Goal: Information Seeking & Learning: Find specific page/section

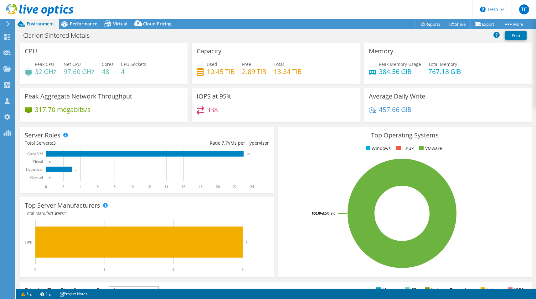
select select "USD"
click at [81, 25] on span "Performance" at bounding box center [84, 24] width 28 height 6
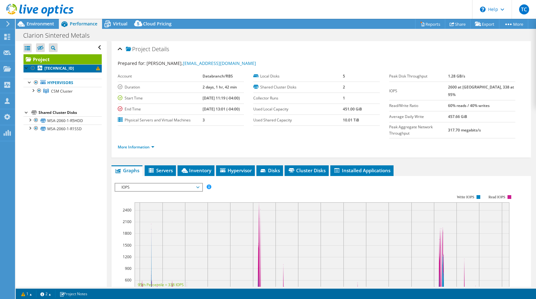
click at [76, 66] on link "[TECHNICAL_ID]" at bounding box center [63, 68] width 78 height 8
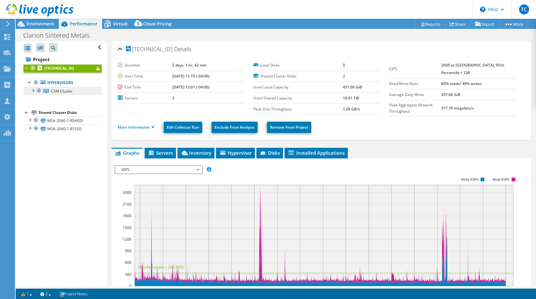
click at [58, 91] on span "CSM Cluster" at bounding box center [62, 90] width 22 height 5
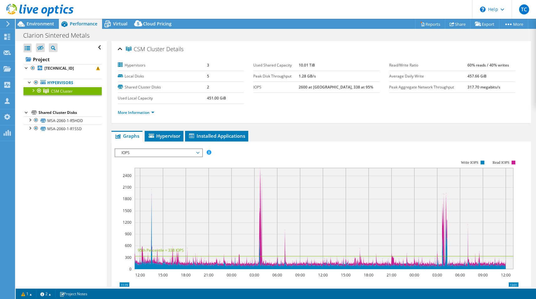
click at [33, 90] on div at bounding box center [33, 90] width 6 height 6
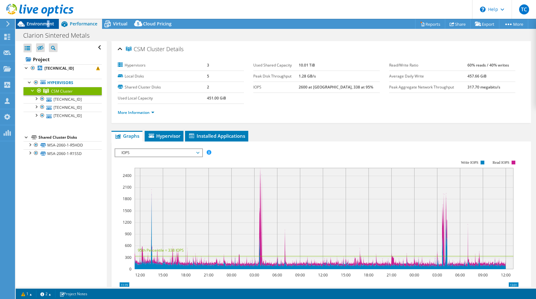
click at [48, 25] on span "Environment" at bounding box center [41, 24] width 28 height 6
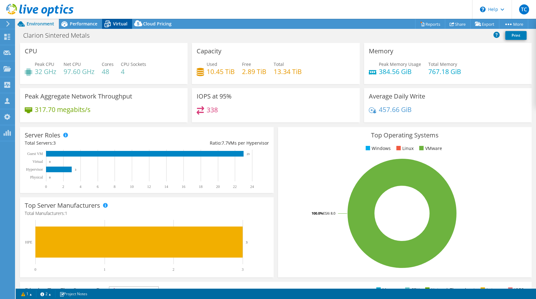
click at [116, 20] on div "Virtual" at bounding box center [117, 24] width 30 height 10
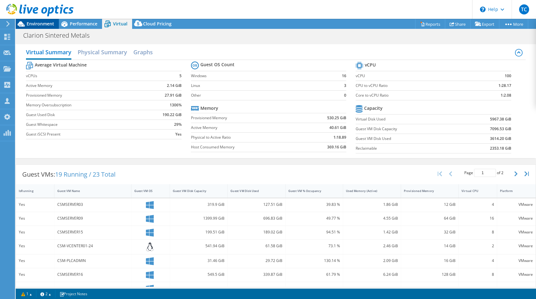
click at [28, 22] on span "Environment" at bounding box center [41, 24] width 28 height 6
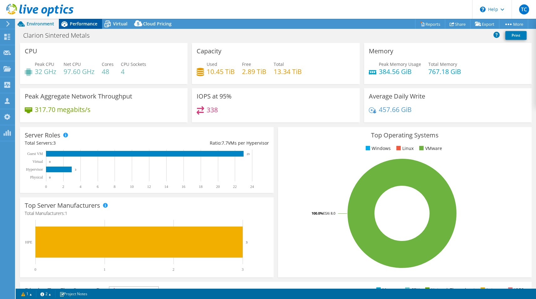
click at [93, 25] on span "Performance" at bounding box center [84, 24] width 28 height 6
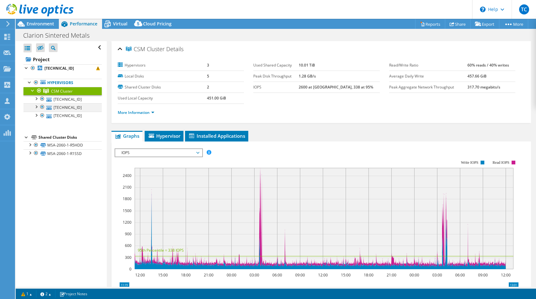
click at [35, 108] on div at bounding box center [36, 106] width 6 height 6
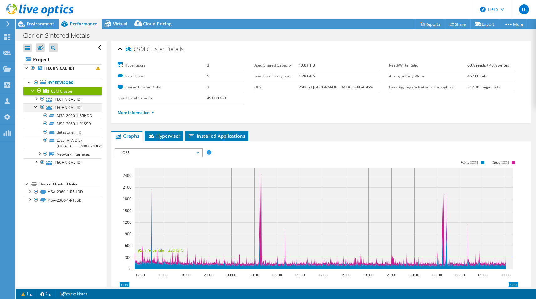
click at [38, 105] on div at bounding box center [36, 106] width 6 height 6
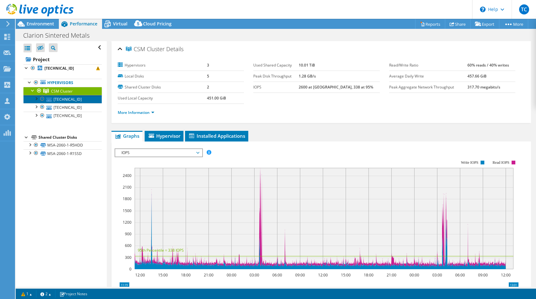
click at [69, 101] on link "[TECHNICAL_ID]" at bounding box center [63, 99] width 78 height 8
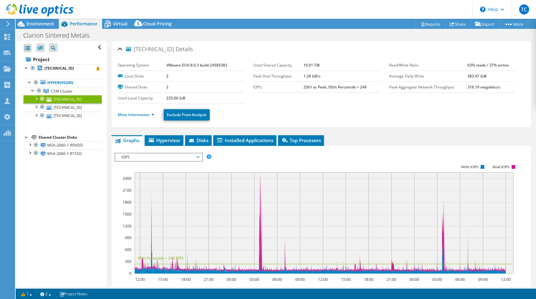
click at [155, 118] on li "More Information" at bounding box center [138, 114] width 40 height 7
click at [153, 114] on link "More Information" at bounding box center [136, 114] width 37 height 5
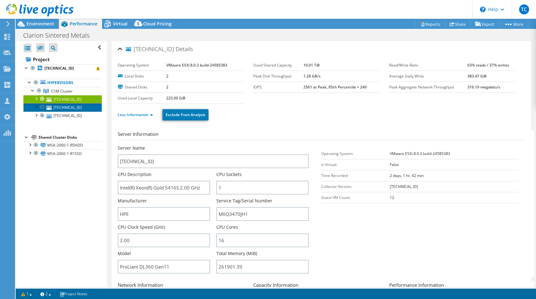
click at [79, 107] on link "[TECHNICAL_ID]" at bounding box center [63, 107] width 78 height 8
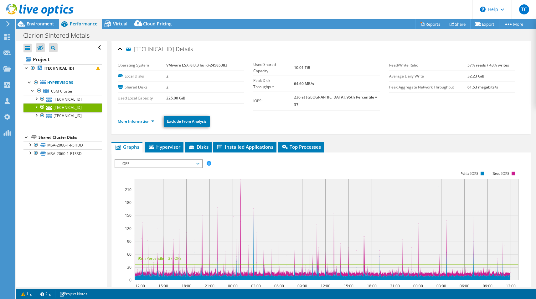
click at [153, 118] on link "More Information" at bounding box center [136, 120] width 37 height 5
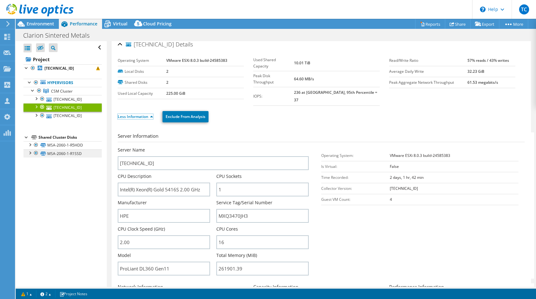
scroll to position [8, 0]
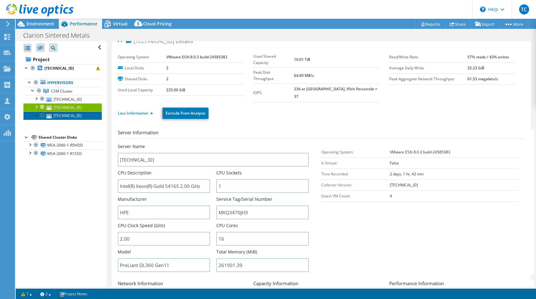
click at [80, 117] on link "[TECHNICAL_ID]" at bounding box center [63, 116] width 78 height 8
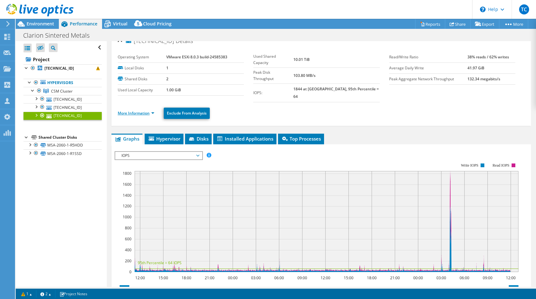
click at [147, 110] on link "More Information" at bounding box center [136, 112] width 37 height 5
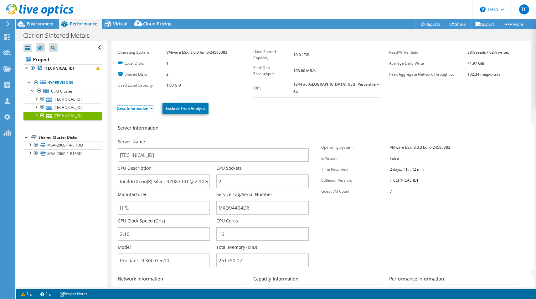
scroll to position [19, 0]
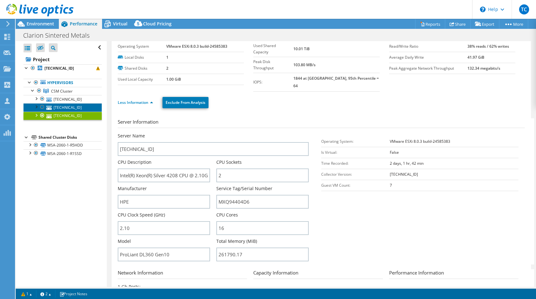
click at [81, 105] on link "[TECHNICAL_ID]" at bounding box center [63, 107] width 78 height 8
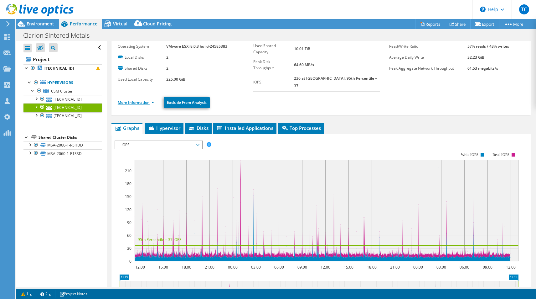
click at [152, 100] on link "More Information" at bounding box center [136, 102] width 37 height 5
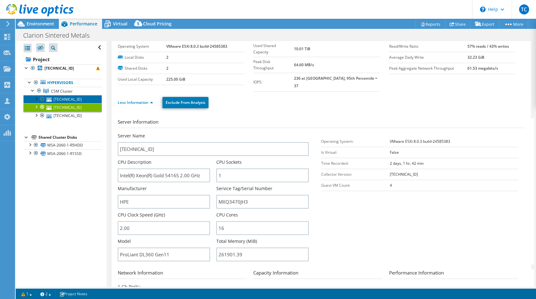
click at [88, 97] on link "[TECHNICAL_ID]" at bounding box center [63, 99] width 78 height 8
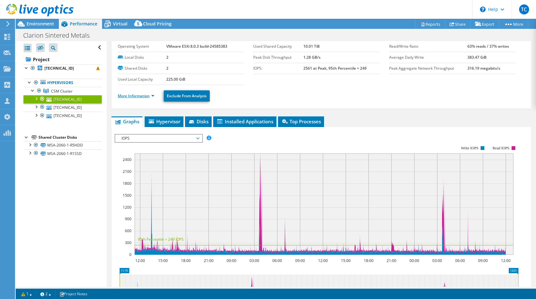
click at [152, 93] on link "More Information" at bounding box center [136, 95] width 37 height 5
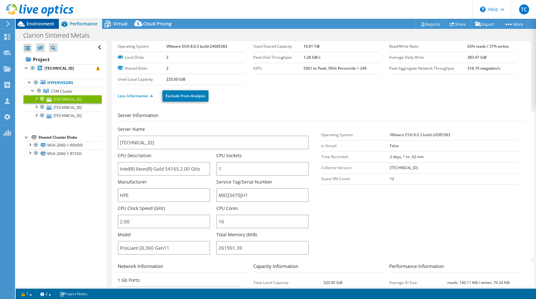
click at [33, 24] on span "Environment" at bounding box center [41, 24] width 28 height 6
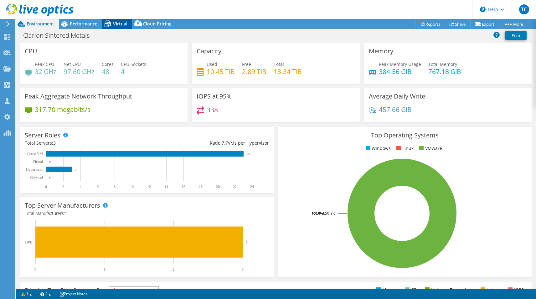
click at [122, 24] on span "Virtual" at bounding box center [120, 24] width 14 height 6
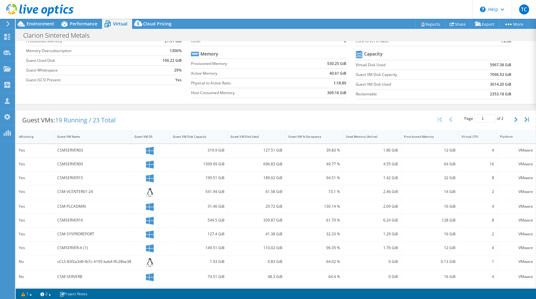
scroll to position [123, 0]
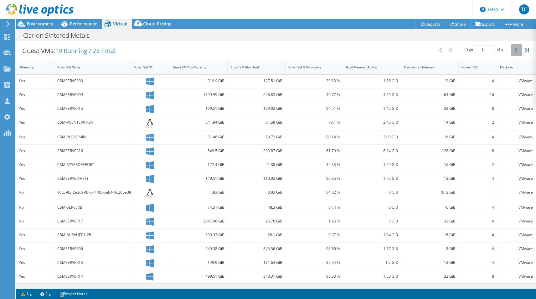
click at [513, 52] on button "button" at bounding box center [517, 50] width 11 height 12
type input "2"
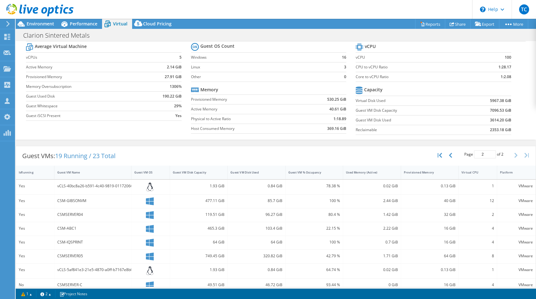
scroll to position [0, 0]
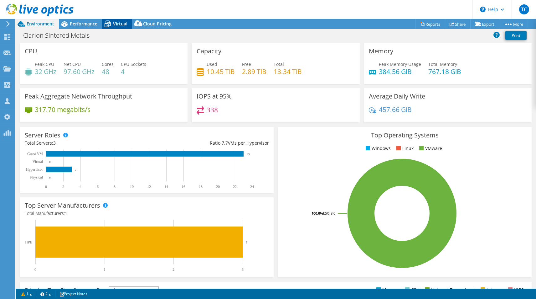
click at [113, 24] on span "Virtual" at bounding box center [120, 24] width 14 height 6
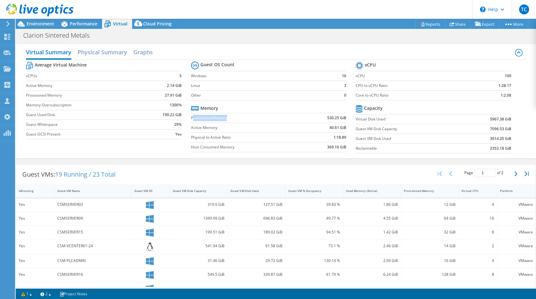
drag, startPoint x: 255, startPoint y: 119, endPoint x: 192, endPoint y: 118, distance: 62.7
click at [192, 118] on label "Provisioned Memory" at bounding box center [246, 118] width 110 height 6
click at [92, 22] on span "Performance" at bounding box center [84, 24] width 28 height 6
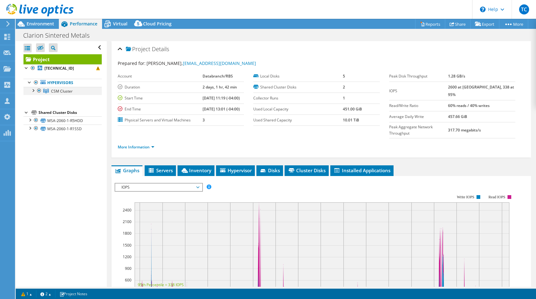
click at [33, 91] on div at bounding box center [33, 90] width 6 height 6
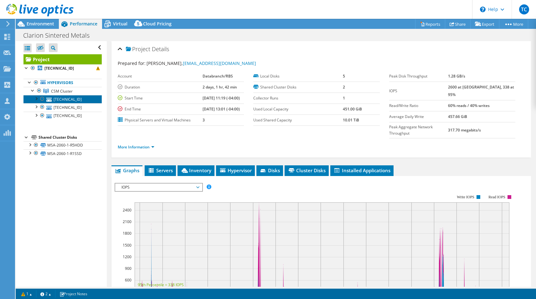
click at [50, 97] on icon at bounding box center [48, 99] width 5 height 4
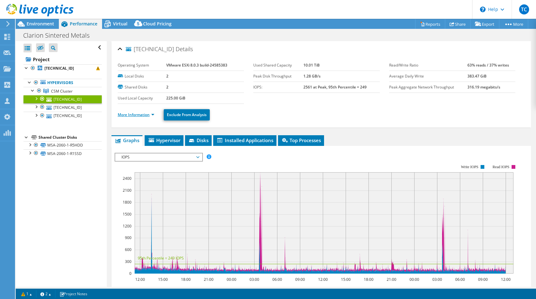
click at [149, 112] on link "More Information" at bounding box center [136, 114] width 37 height 5
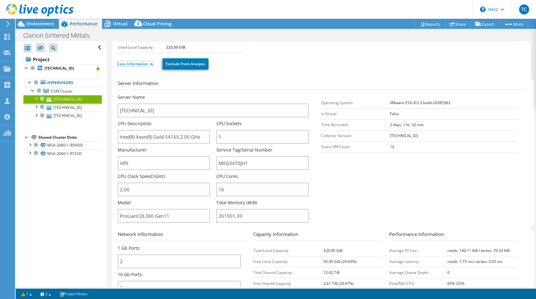
scroll to position [52, 0]
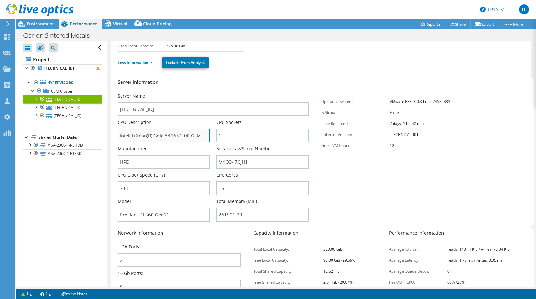
drag, startPoint x: 154, startPoint y: 136, endPoint x: 177, endPoint y: 137, distance: 23.2
click at [177, 137] on input "Intel(R) Xeon(R) Gold 5416S 2.00 GHz" at bounding box center [164, 135] width 92 height 14
drag, startPoint x: 175, startPoint y: 135, endPoint x: 156, endPoint y: 134, distance: 19.8
click at [156, 134] on input "Intel(R) Xeon(R) Gold 5416S 2.00 GHz" at bounding box center [164, 135] width 92 height 14
drag, startPoint x: 180, startPoint y: 135, endPoint x: 155, endPoint y: 136, distance: 24.8
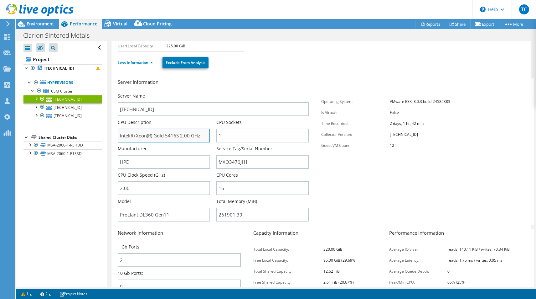
click at [155, 136] on input "Intel(R) Xeon(R) Gold 5416S 2.00 GHz" at bounding box center [164, 135] width 92 height 14
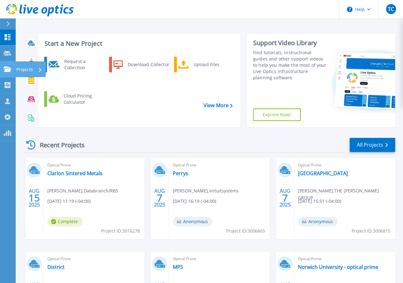
click at [39, 68] on icon at bounding box center [40, 70] width 3 height 4
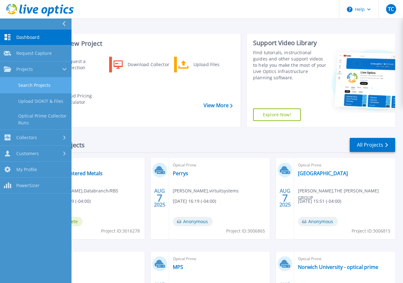
click at [38, 83] on link "Search Projects" at bounding box center [35, 85] width 71 height 16
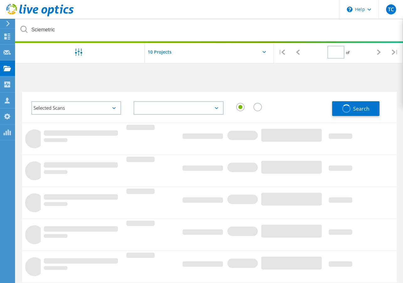
type input "1"
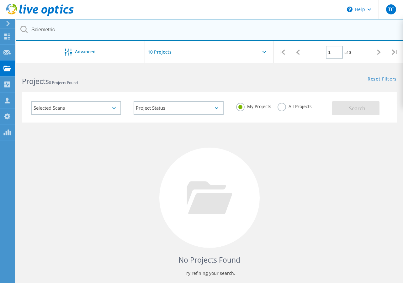
click at [140, 31] on input "Sciemetric" at bounding box center [209, 30] width 387 height 22
drag, startPoint x: 140, startPoint y: 31, endPoint x: -16, endPoint y: 10, distance: 157.5
click at [0, 10] on html "\n Help Explore Helpful Articles Contact Support TC OEM Team Member Tony Colang…" at bounding box center [201, 161] width 403 height 322
type input "nhlcf"
drag, startPoint x: 107, startPoint y: 31, endPoint x: 3, endPoint y: 19, distance: 104.4
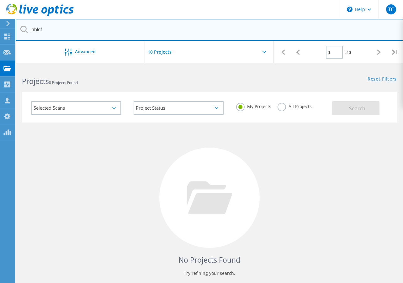
click at [3, 67] on div "\n Help Explore Helpful Articles Contact Support TC OEM Team Member Tony Colang…" at bounding box center [201, 194] width 403 height 255
type input "NHCLF"
drag, startPoint x: 71, startPoint y: 34, endPoint x: 8, endPoint y: 22, distance: 64.8
click at [8, 67] on div "\n Help Explore Helpful Articles Contact Support TC OEM Team Member Tony Colang…" at bounding box center [201, 194] width 403 height 255
